Goal: Task Accomplishment & Management: Complete application form

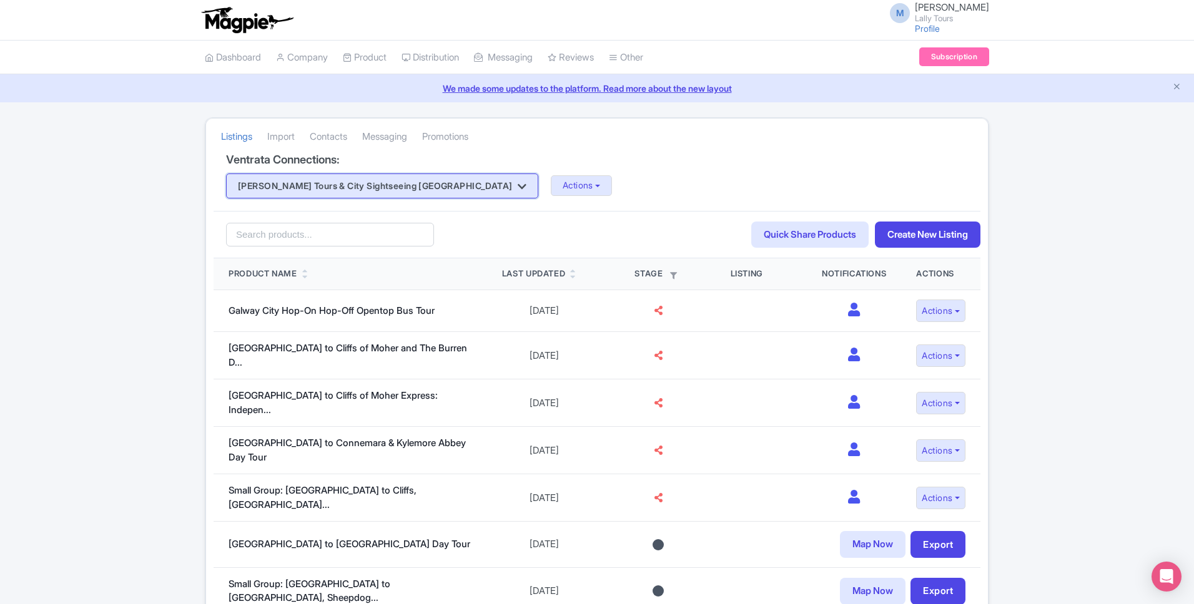
click at [333, 197] on button "Lally Tours & City Sightseeing Galway" at bounding box center [382, 186] width 312 height 25
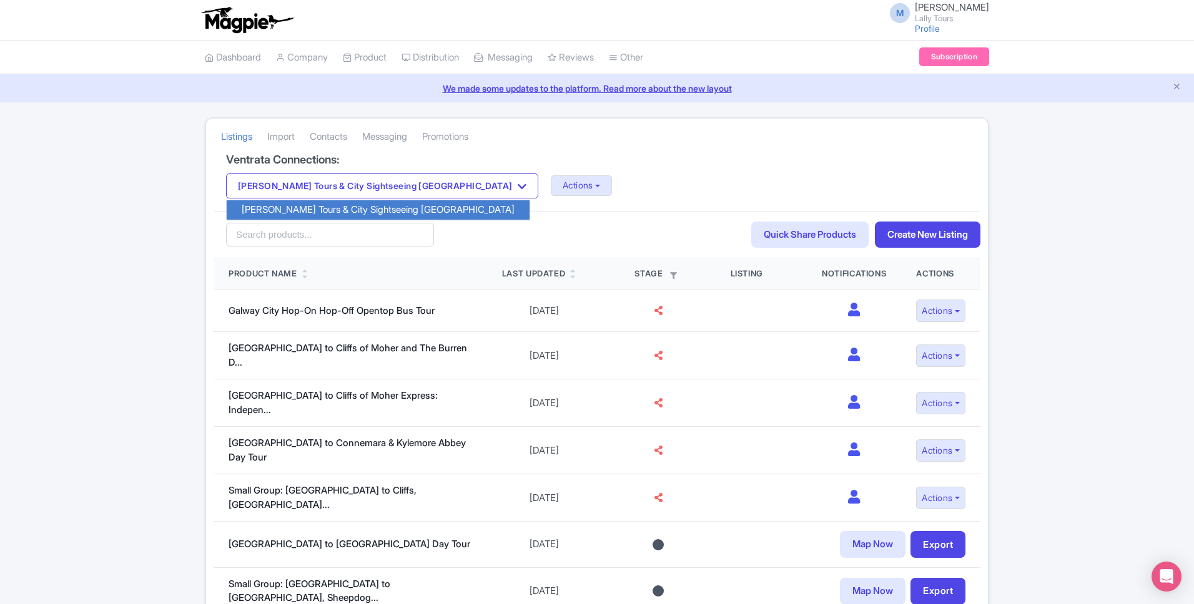
click at [590, 148] on div "Listings Import Contacts Messaging Promotions" at bounding box center [597, 136] width 782 height 35
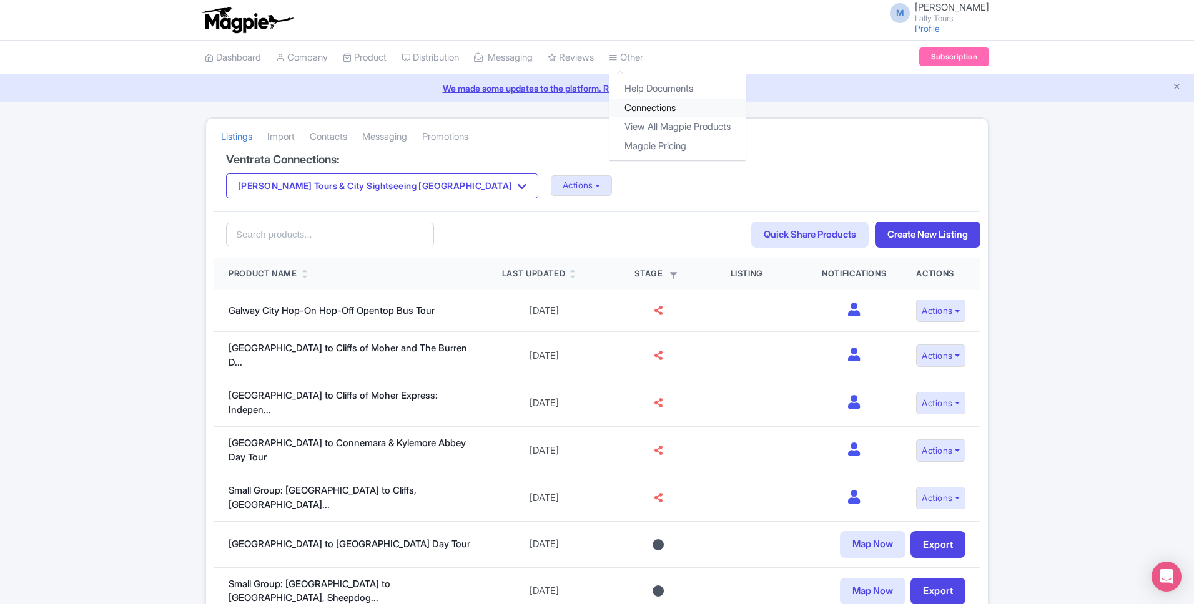
click at [646, 103] on link "Connections" at bounding box center [677, 108] width 136 height 19
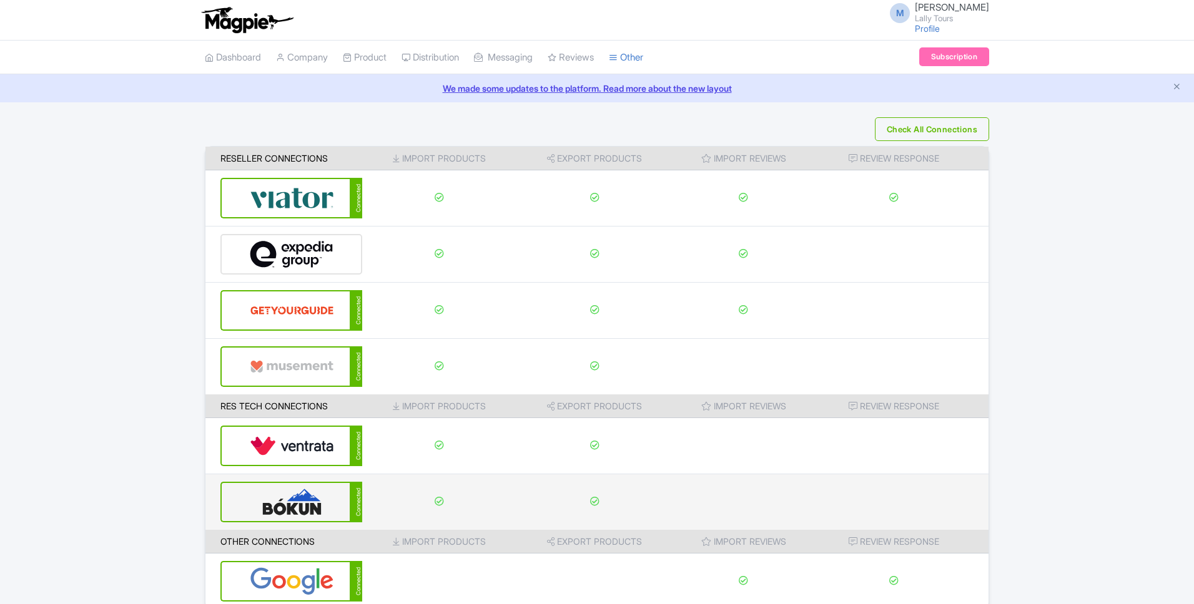
click at [294, 503] on img at bounding box center [292, 502] width 84 height 38
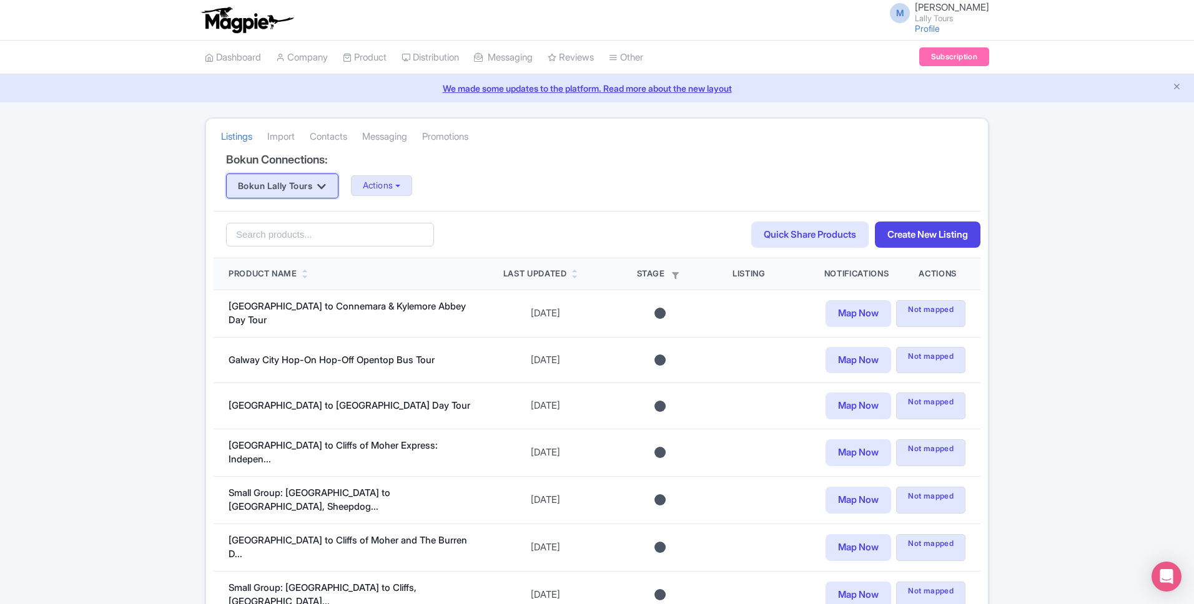
click at [295, 192] on button "Bokun Lally Tours" at bounding box center [282, 186] width 112 height 25
click at [159, 184] on div "Listings Import Contacts Messaging Promotions Bokun Connections: Bokun Lally To…" at bounding box center [597, 377] width 1194 height 521
click at [375, 190] on button "Actions" at bounding box center [382, 185] width 62 height 21
click at [604, 216] on div "Search Quick Share Products Create New Listing" at bounding box center [597, 235] width 767 height 48
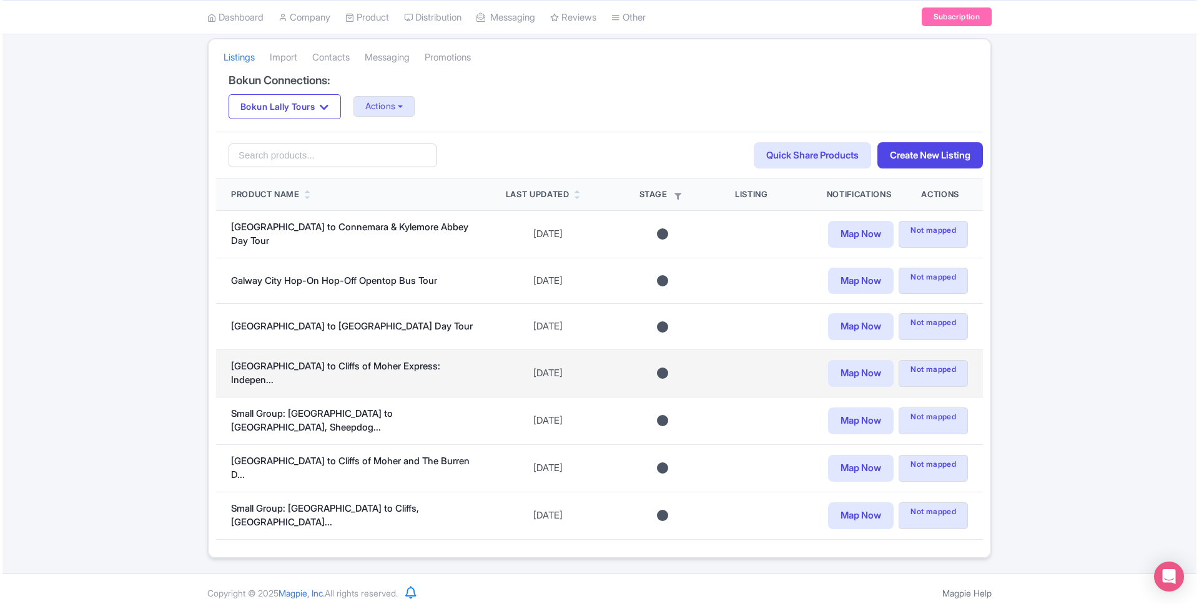
scroll to position [78, 0]
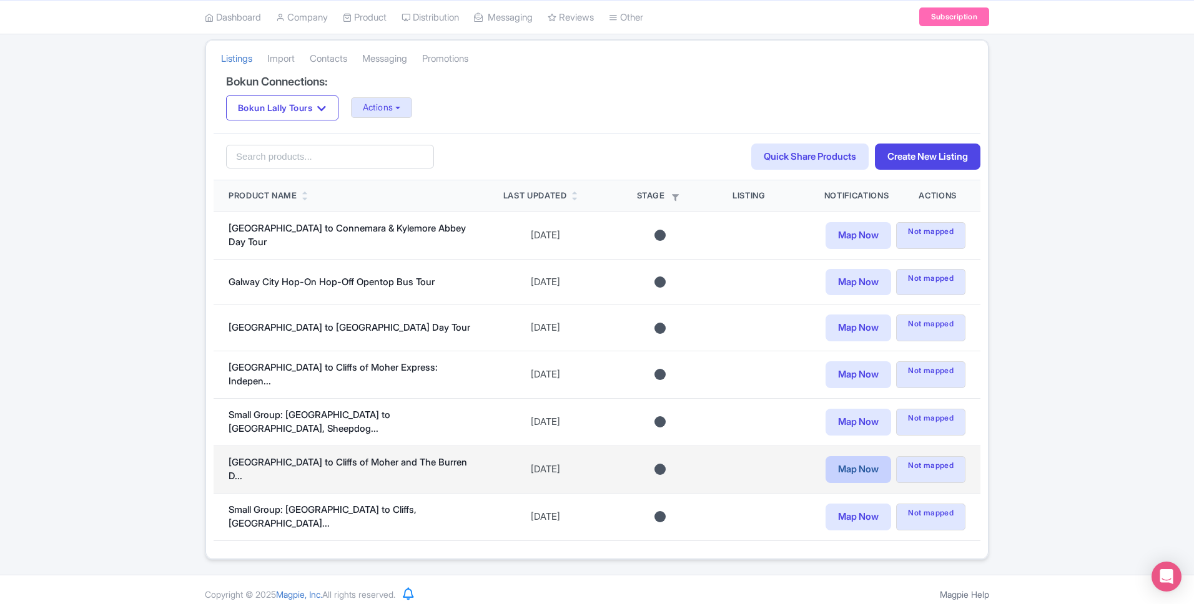
click at [855, 457] on link "Map Now" at bounding box center [858, 469] width 66 height 27
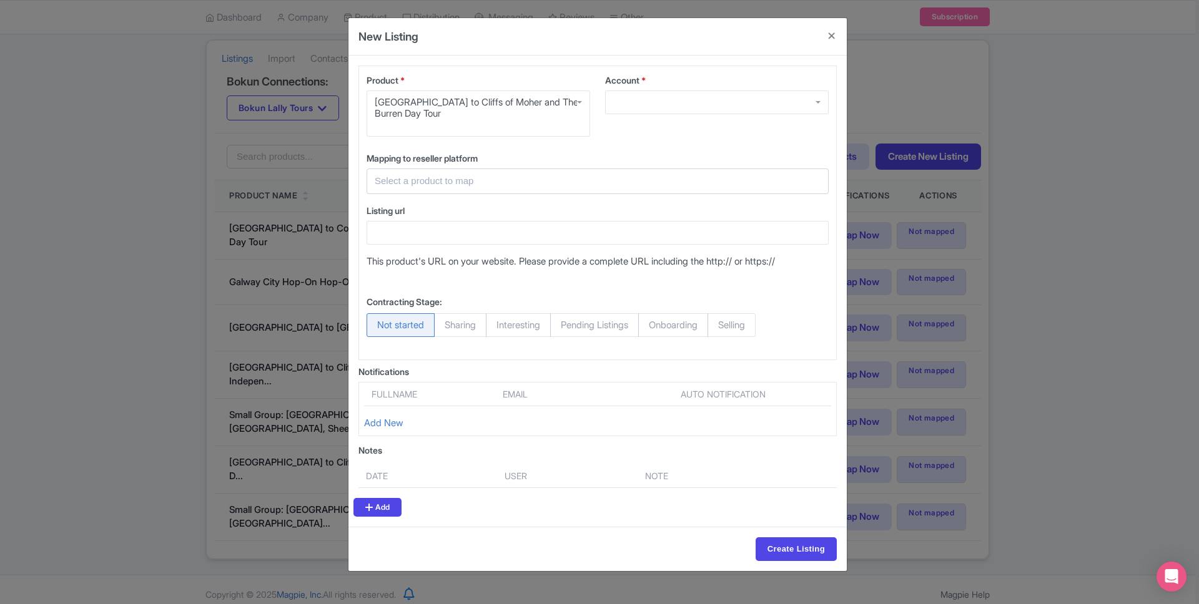
click at [714, 111] on div at bounding box center [717, 103] width 224 height 24
drag, startPoint x: 711, startPoint y: 107, endPoint x: 804, endPoint y: 99, distance: 93.4
click at [714, 107] on div at bounding box center [717, 103] width 224 height 24
click at [815, 99] on div at bounding box center [717, 103] width 224 height 24
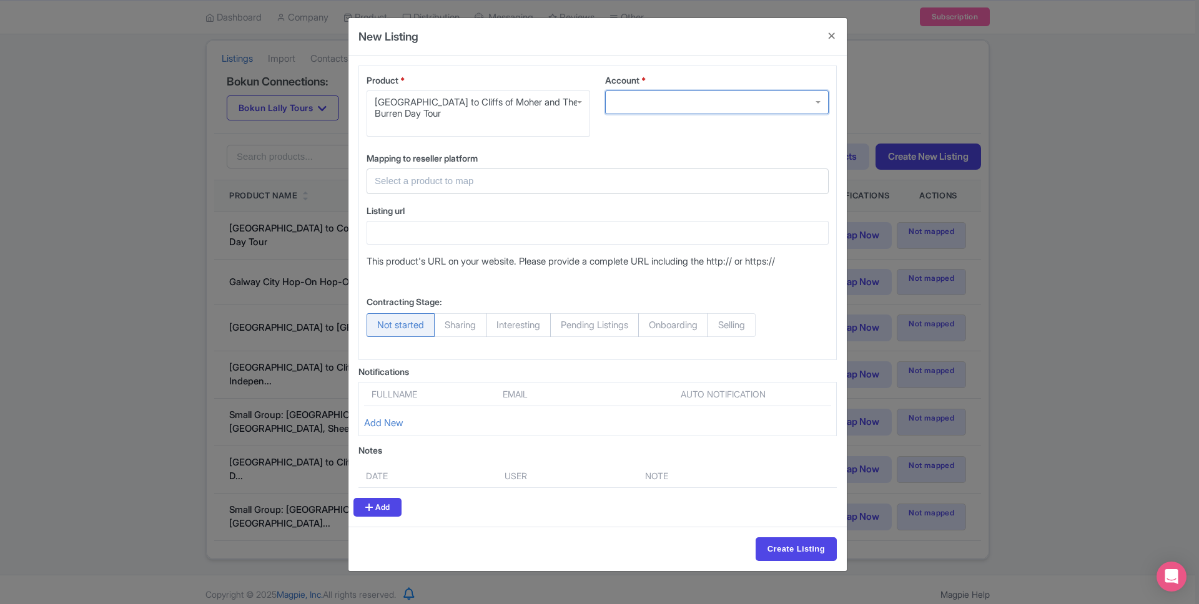
click at [815, 99] on div at bounding box center [717, 103] width 224 height 24
click at [479, 195] on div "Mapping to reseller platform Select a product to map Galway to Cliffs of Moher …" at bounding box center [597, 178] width 477 height 52
click at [486, 186] on input "text" at bounding box center [590, 181] width 431 height 14
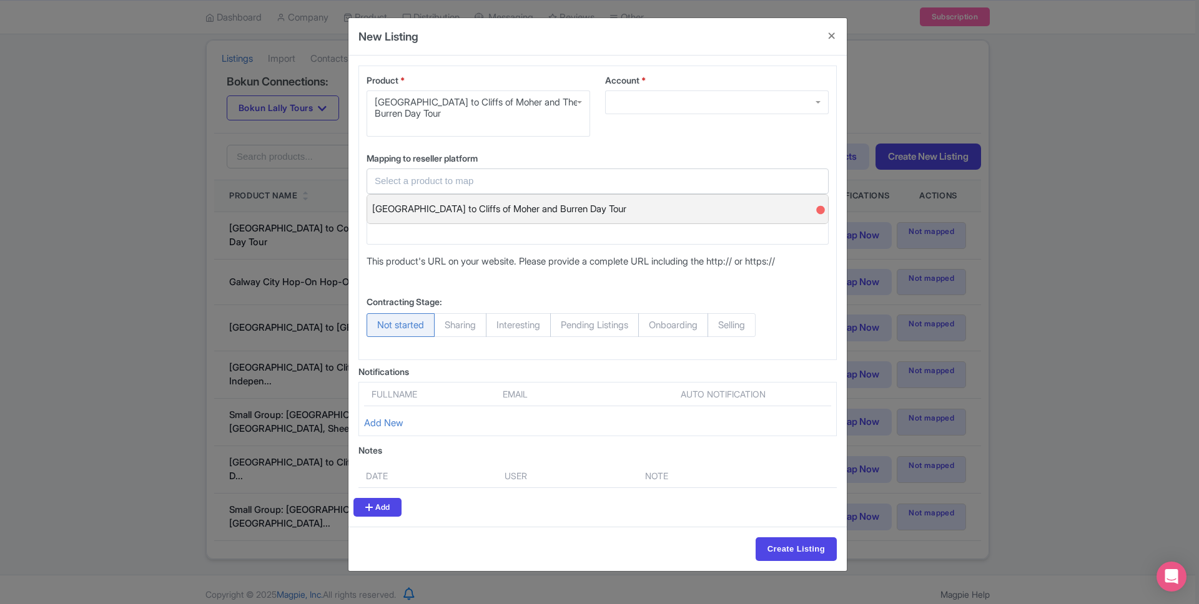
click at [452, 214] on span "Galway to Cliffs of Moher and Burren Day Tour" at bounding box center [499, 209] width 254 height 19
type input "Galway to Cliffs of Moher and Burren Day Tour"
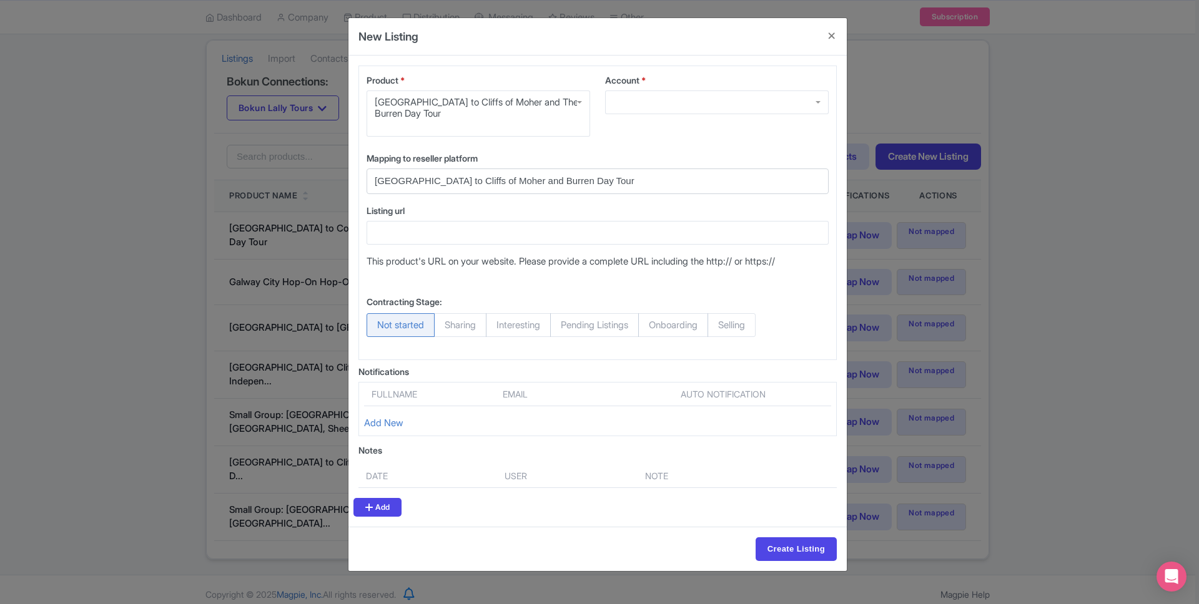
click at [566, 208] on label "Listing url" at bounding box center [597, 210] width 462 height 13
click at [566, 221] on input "Listing url" at bounding box center [597, 233] width 462 height 24
click at [421, 116] on div "Galway to Cliffs of Moher and The Burren Day Tour" at bounding box center [478, 108] width 207 height 22
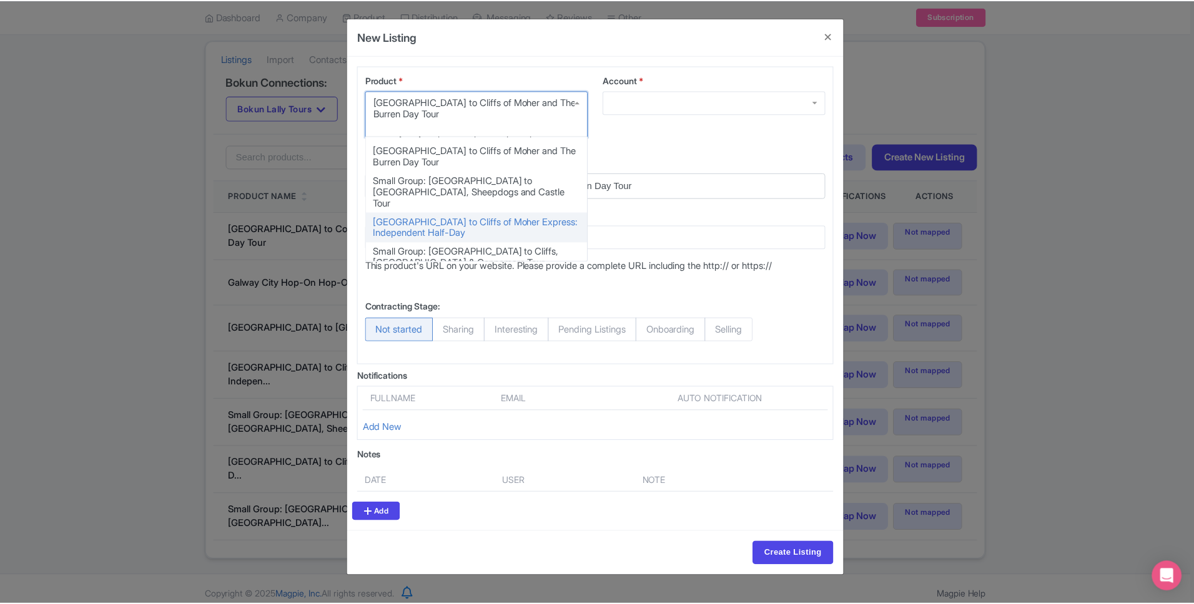
scroll to position [0, 0]
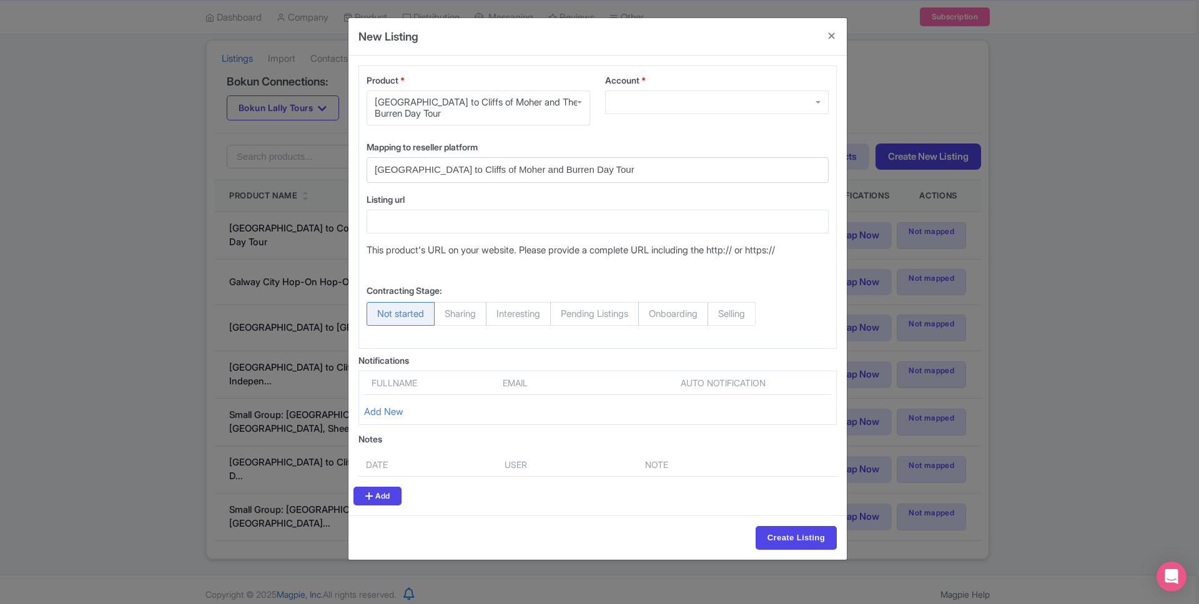
click at [679, 135] on div "Account *" at bounding box center [716, 105] width 238 height 62
click at [662, 93] on div at bounding box center [717, 103] width 224 height 24
click at [817, 94] on div at bounding box center [717, 103] width 224 height 24
click at [780, 526] on input "Create Listing" at bounding box center [795, 538] width 81 height 24
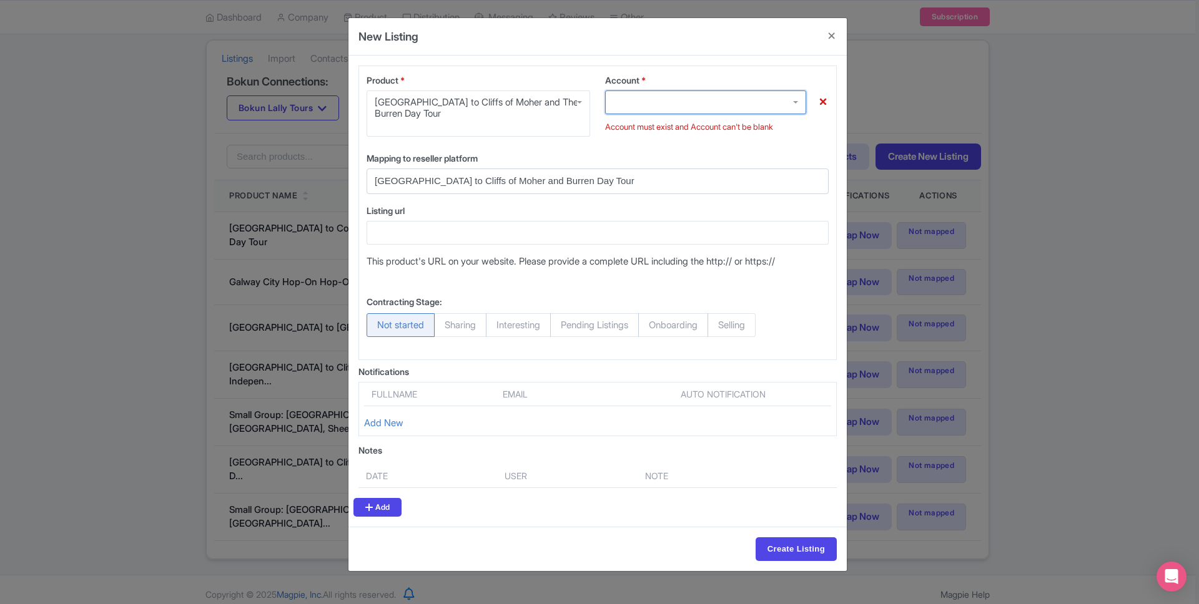
click at [627, 106] on div at bounding box center [705, 103] width 201 height 24
click at [827, 35] on button "Close" at bounding box center [832, 36] width 30 height 36
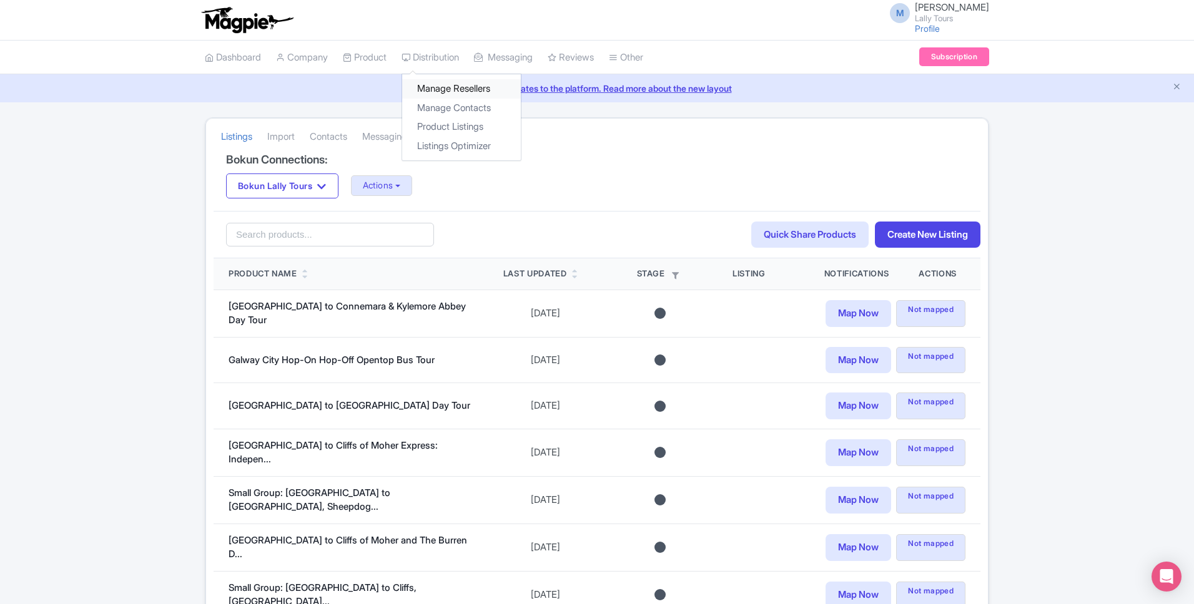
click at [435, 80] on link "Manage Resellers" at bounding box center [461, 88] width 119 height 19
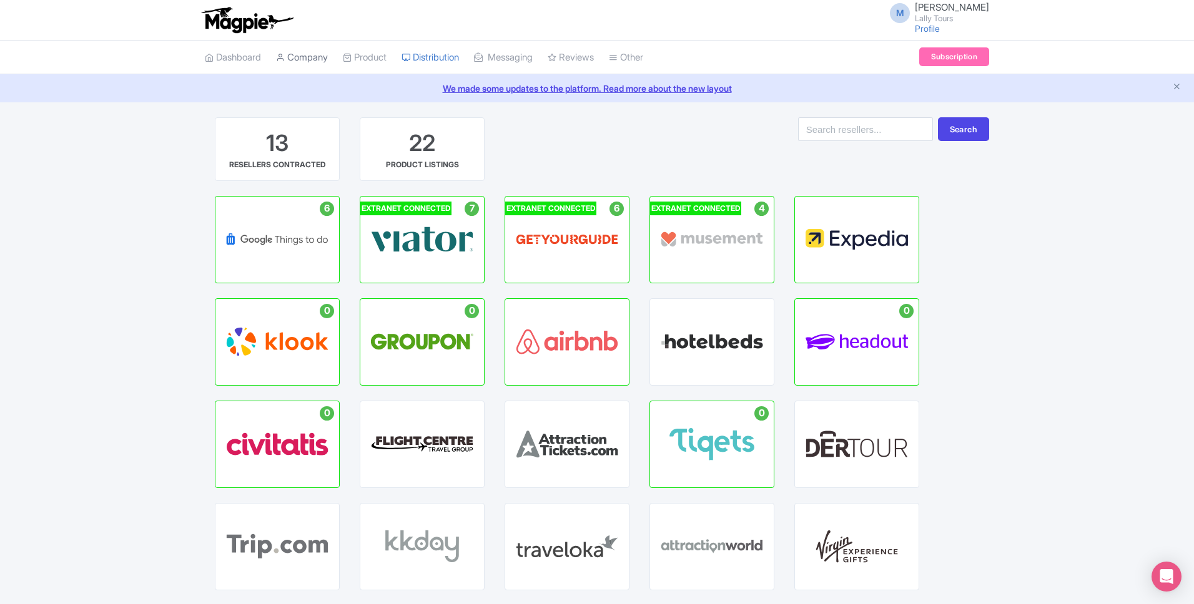
click at [293, 64] on link "Company" at bounding box center [302, 58] width 52 height 34
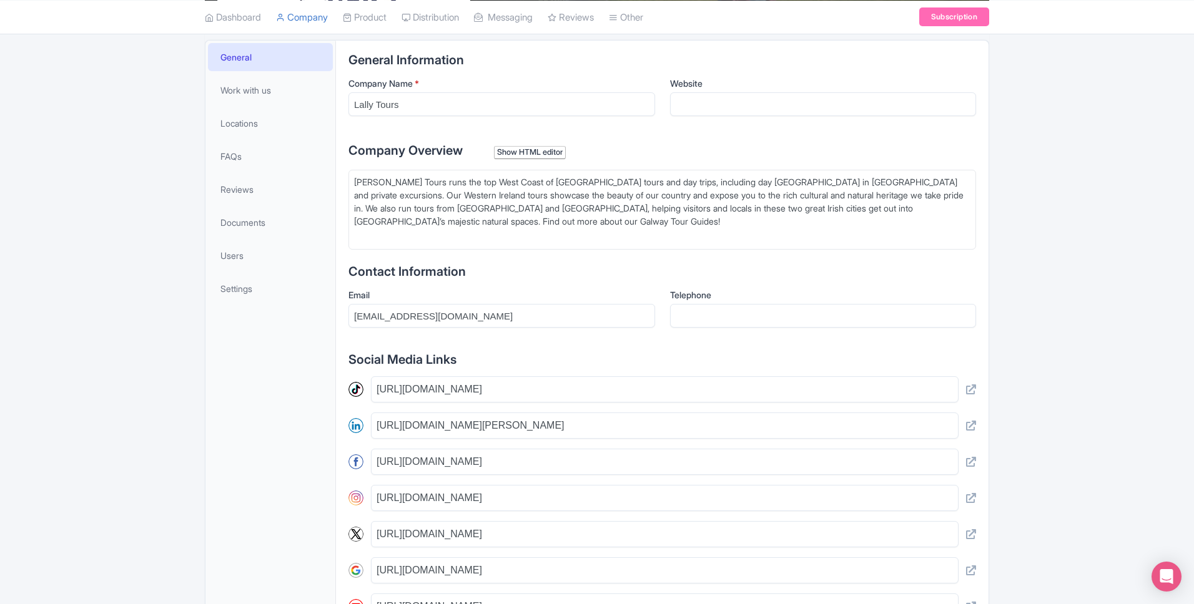
scroll to position [426, 0]
